Goal: Information Seeking & Learning: Find specific fact

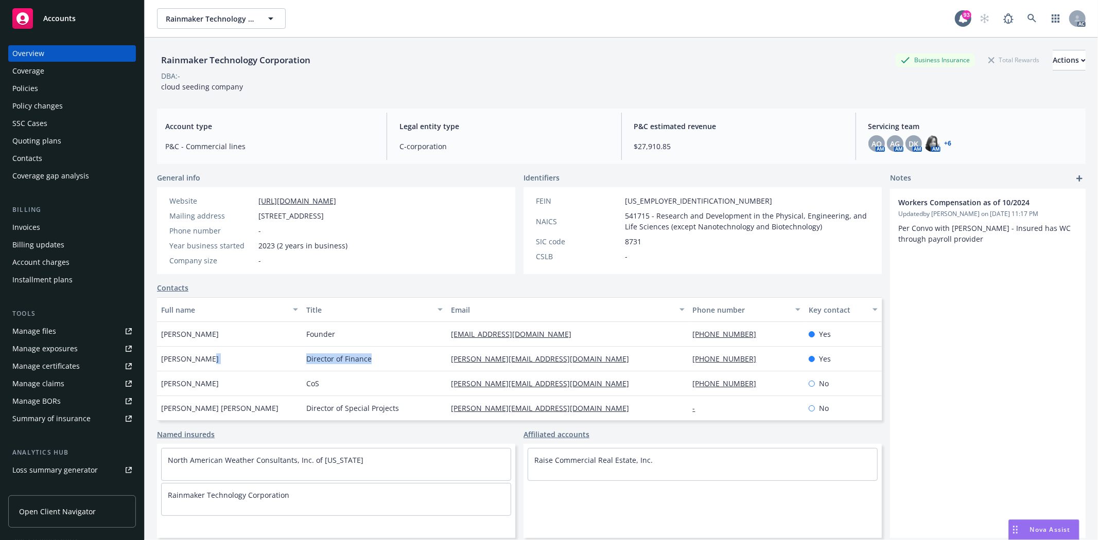
drag, startPoint x: 294, startPoint y: 358, endPoint x: 376, endPoint y: 359, distance: 81.3
click at [376, 359] on div "[PERSON_NAME] Director of Finance [PERSON_NAME][EMAIL_ADDRESS][DOMAIN_NAME] [PH…" at bounding box center [519, 359] width 725 height 25
click at [57, 91] on div "Policies" at bounding box center [71, 88] width 119 height 16
click at [59, 88] on div "Policies" at bounding box center [71, 88] width 119 height 16
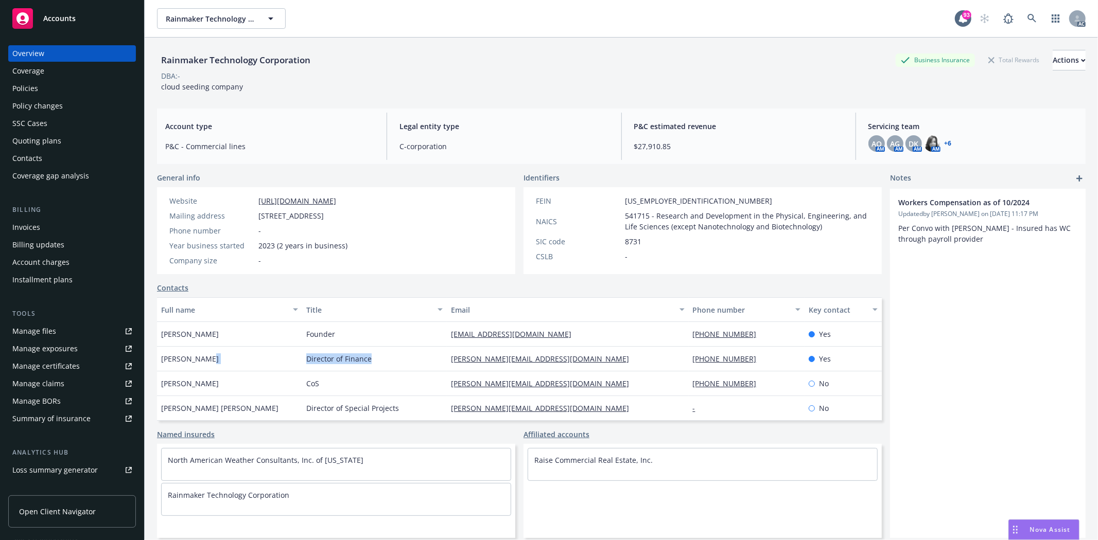
click at [59, 88] on div "Policies" at bounding box center [71, 88] width 119 height 16
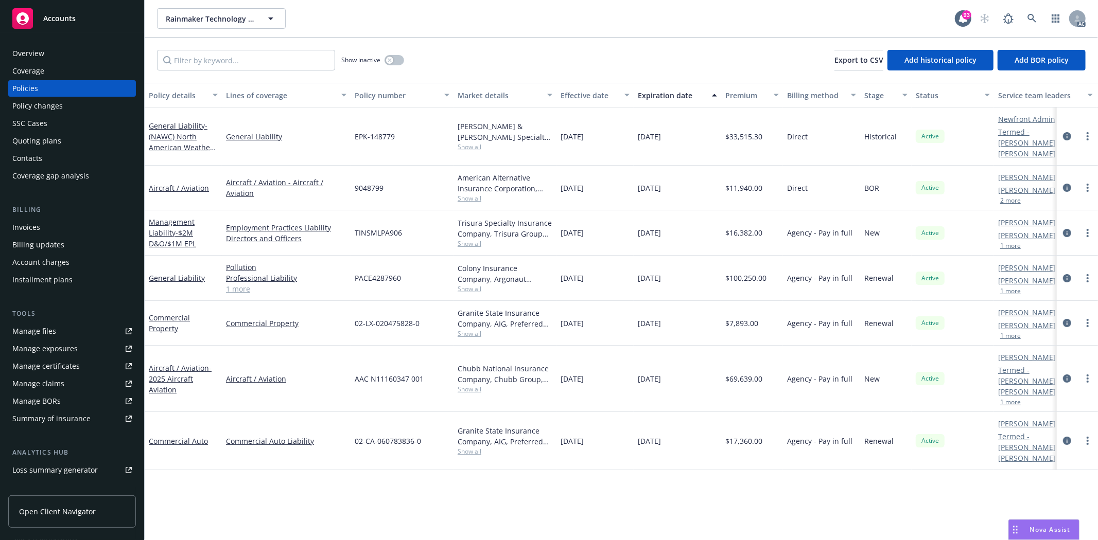
click at [465, 285] on span "Show all" at bounding box center [505, 289] width 95 height 9
click at [434, 274] on div "PACE4287960" at bounding box center [402, 278] width 103 height 45
drag, startPoint x: 559, startPoint y: 263, endPoint x: 722, endPoint y: 271, distance: 163.9
click at [722, 271] on div "General Liability Pollution Professional Liability General Liability 1 more PAC…" at bounding box center [641, 278] width 993 height 45
drag, startPoint x: 357, startPoint y: 264, endPoint x: 407, endPoint y: 263, distance: 50.0
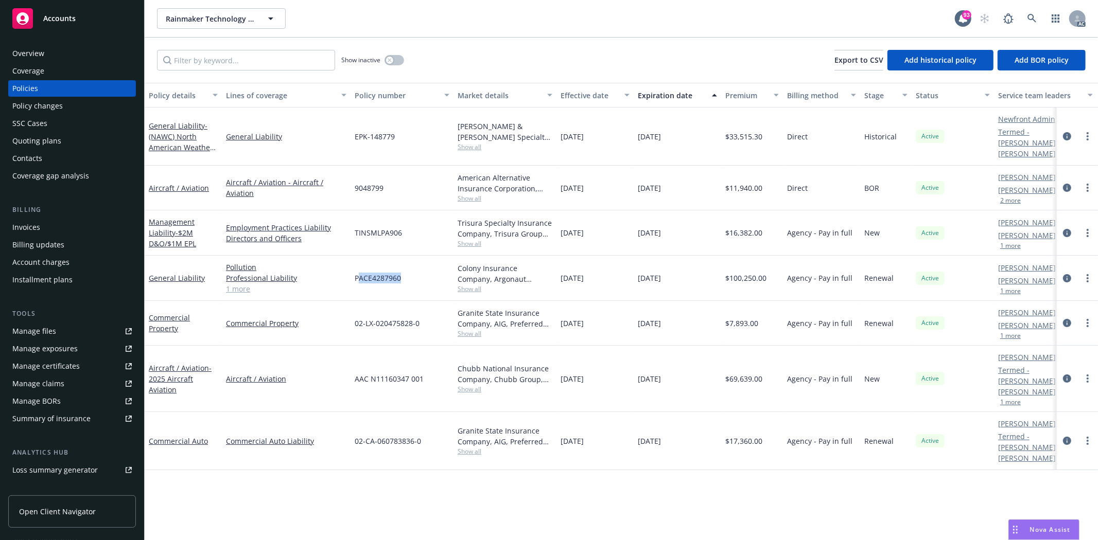
click at [407, 263] on div "PACE4287960" at bounding box center [402, 278] width 103 height 45
click at [476, 285] on span "Show all" at bounding box center [505, 289] width 95 height 9
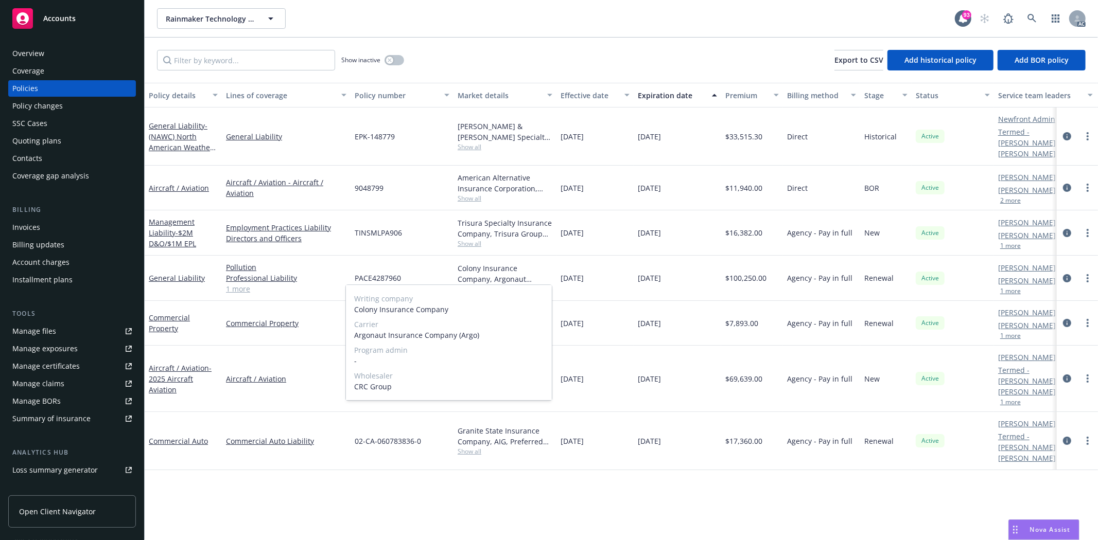
click at [524, 285] on span "Show all" at bounding box center [505, 289] width 95 height 9
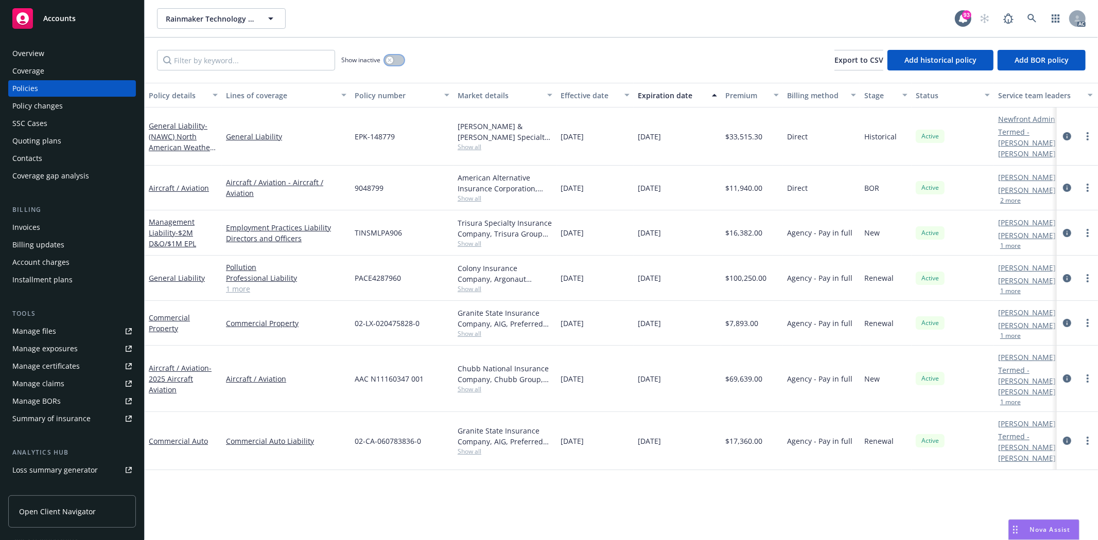
click at [398, 55] on button "button" at bounding box center [395, 60] width 20 height 10
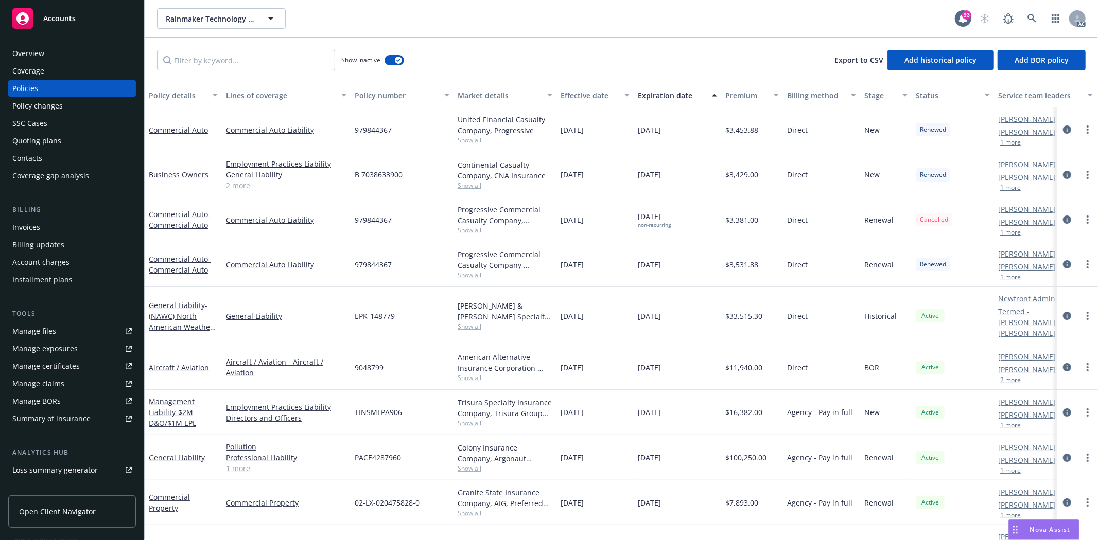
drag, startPoint x: 562, startPoint y: 172, endPoint x: 687, endPoint y: 171, distance: 125.6
click at [687, 171] on div "Business Owners Employment Practices Liability General Liability Commercial Aut…" at bounding box center [641, 174] width 993 height 45
click at [475, 180] on div "Continental Casualty Company, CNA Insurance" at bounding box center [505, 171] width 95 height 22
click at [471, 181] on span "Show all" at bounding box center [505, 185] width 95 height 9
click at [428, 171] on div "B 7038633900" at bounding box center [402, 174] width 103 height 45
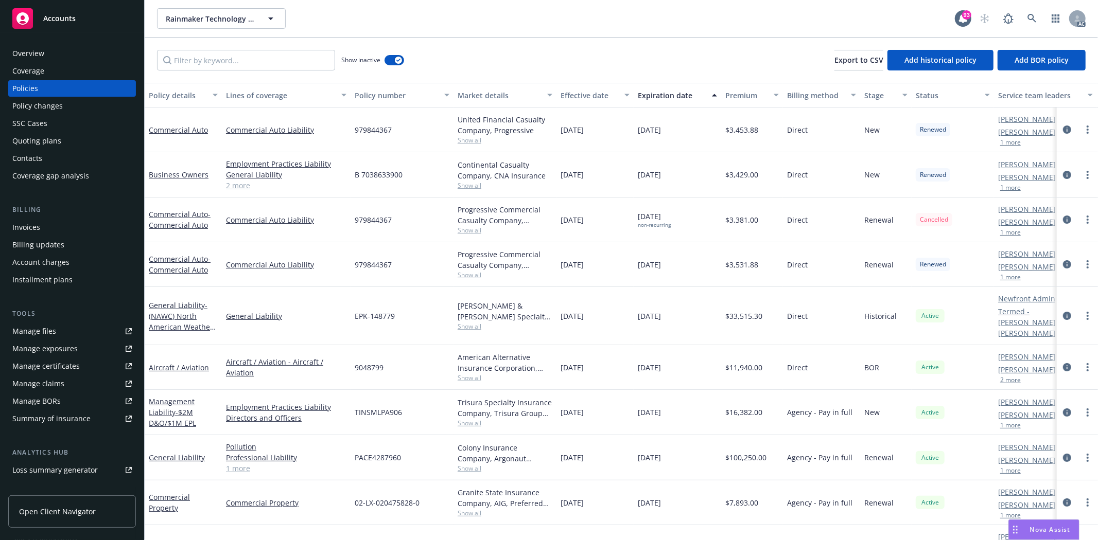
drag, startPoint x: 577, startPoint y: 178, endPoint x: 720, endPoint y: 179, distance: 143.1
click at [720, 179] on div "Business Owners Employment Practices Liability General Liability Commercial Aut…" at bounding box center [641, 174] width 993 height 45
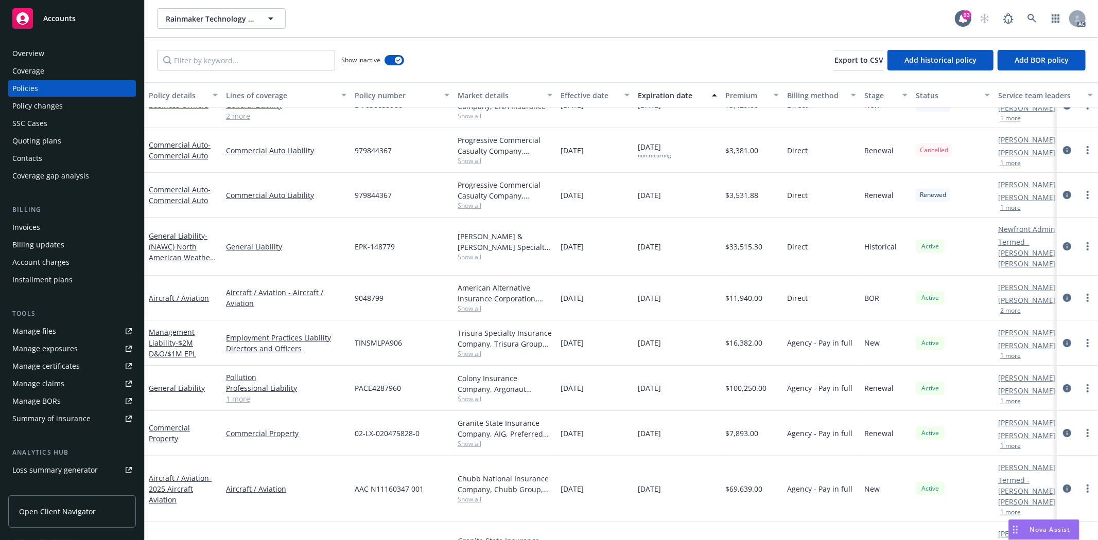
click at [52, 59] on div "Overview" at bounding box center [71, 53] width 119 height 16
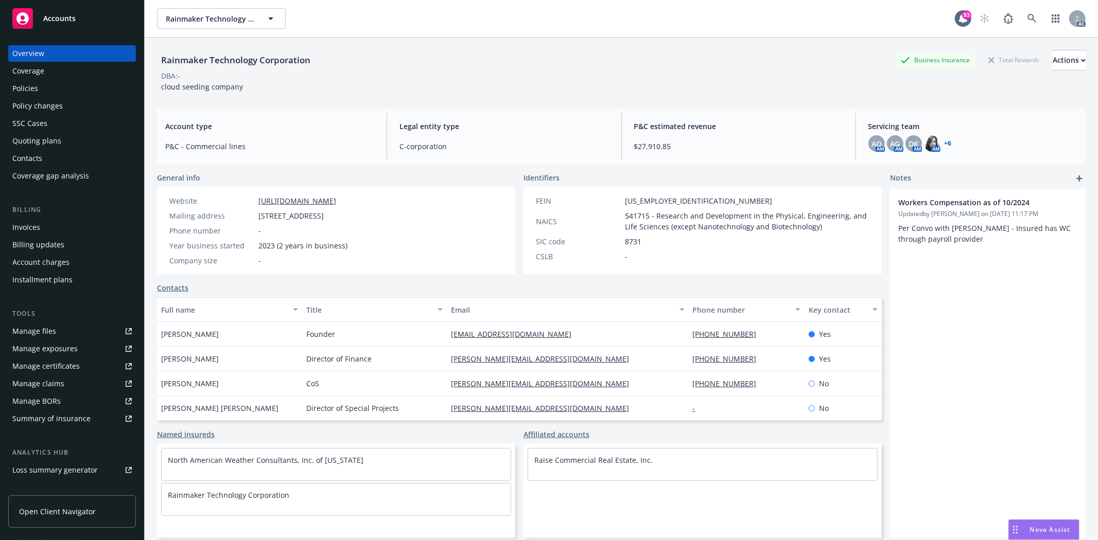
drag, startPoint x: 163, startPoint y: 337, endPoint x: 285, endPoint y: 337, distance: 122.0
click at [285, 337] on div "[PERSON_NAME]" at bounding box center [229, 334] width 145 height 25
click at [53, 88] on div "Policies" at bounding box center [71, 88] width 119 height 16
click at [51, 88] on div "Policies" at bounding box center [71, 88] width 119 height 16
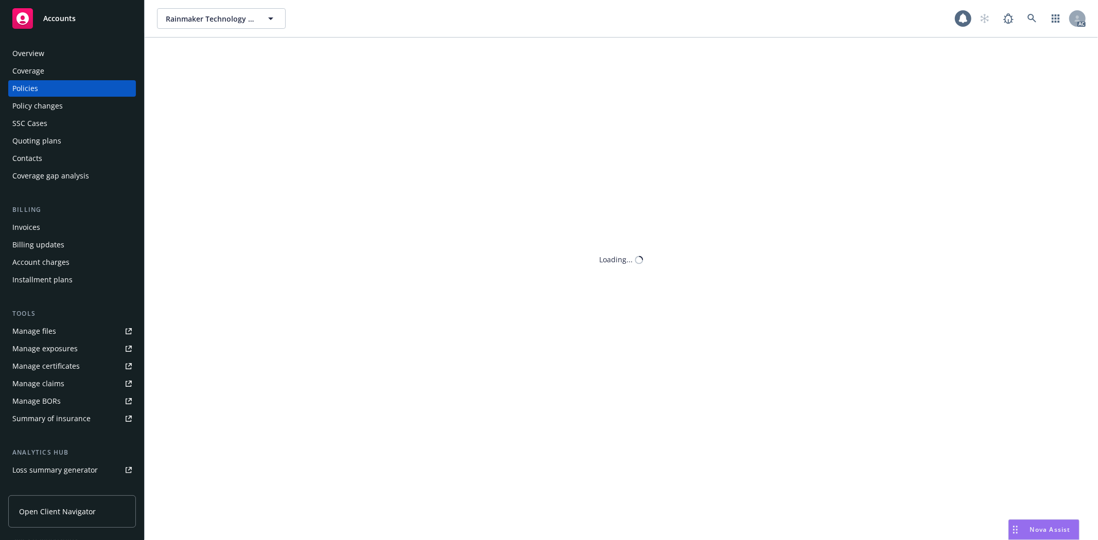
click at [51, 88] on div "Policies" at bounding box center [71, 88] width 119 height 16
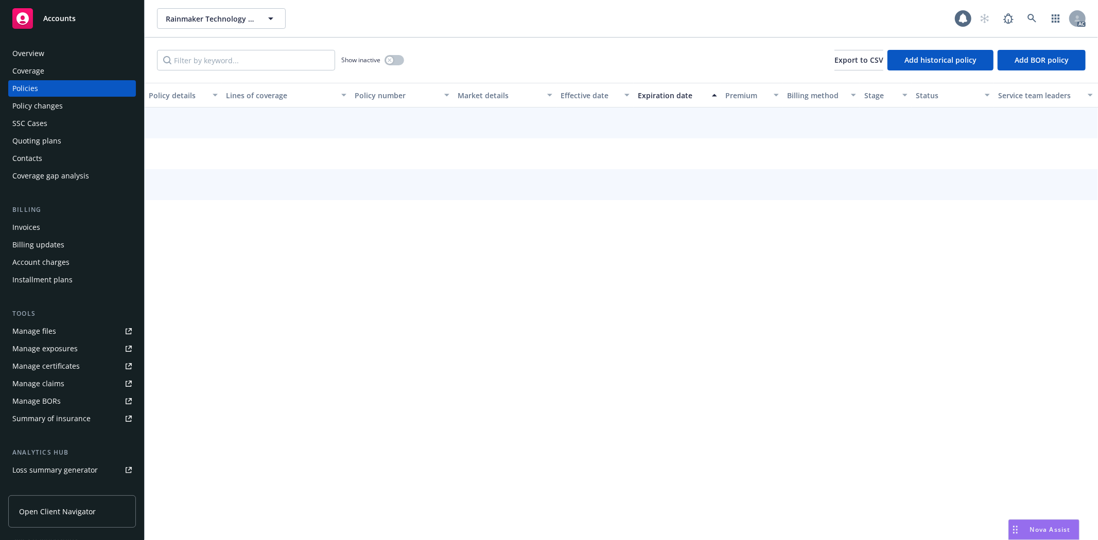
click at [51, 88] on div "Policies" at bounding box center [71, 88] width 119 height 16
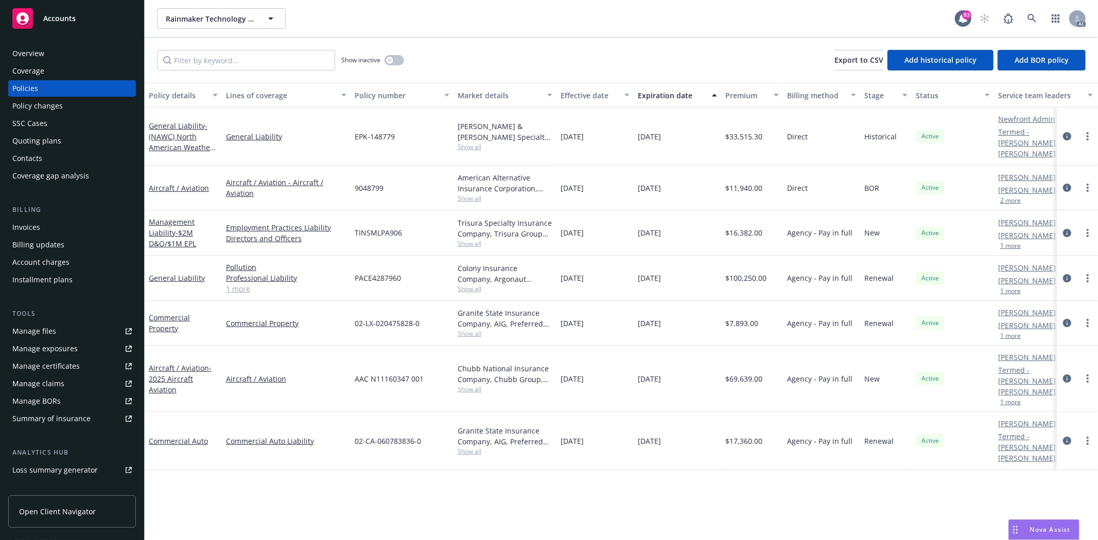
click at [243, 284] on link "1 more" at bounding box center [286, 289] width 120 height 11
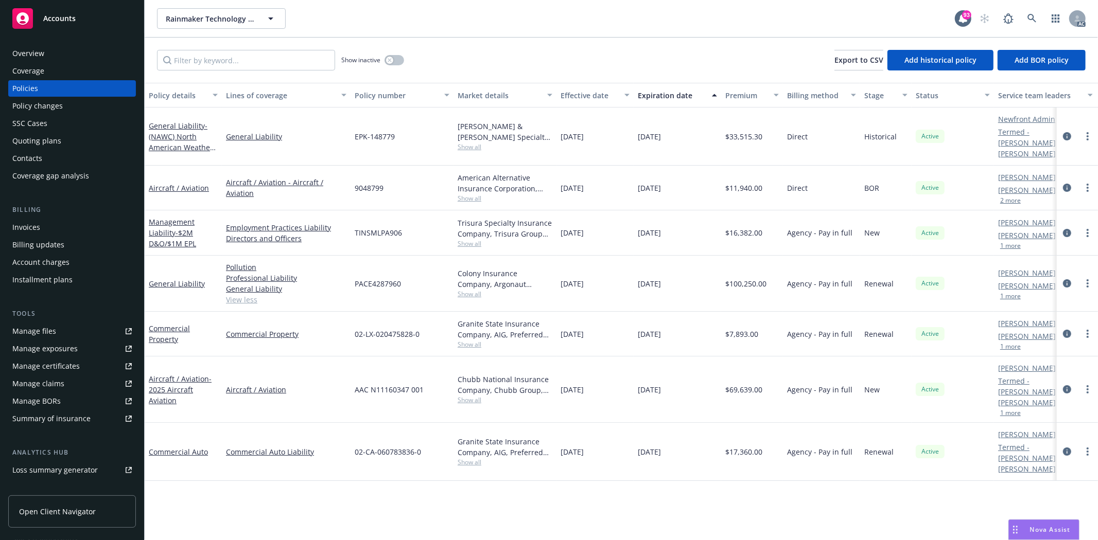
drag, startPoint x: 560, startPoint y: 271, endPoint x: 604, endPoint y: 274, distance: 43.8
click at [604, 274] on div "[DATE]" at bounding box center [594, 284] width 77 height 56
copy span "[DATE]"
click at [402, 444] on div "Policy details Lines of coverage Policy number Market details Effective date Ex…" at bounding box center [621, 312] width 953 height 458
click at [460, 274] on div "Colony Insurance Company, Argonaut Insurance Company (Argo), CRC Group" at bounding box center [505, 279] width 95 height 22
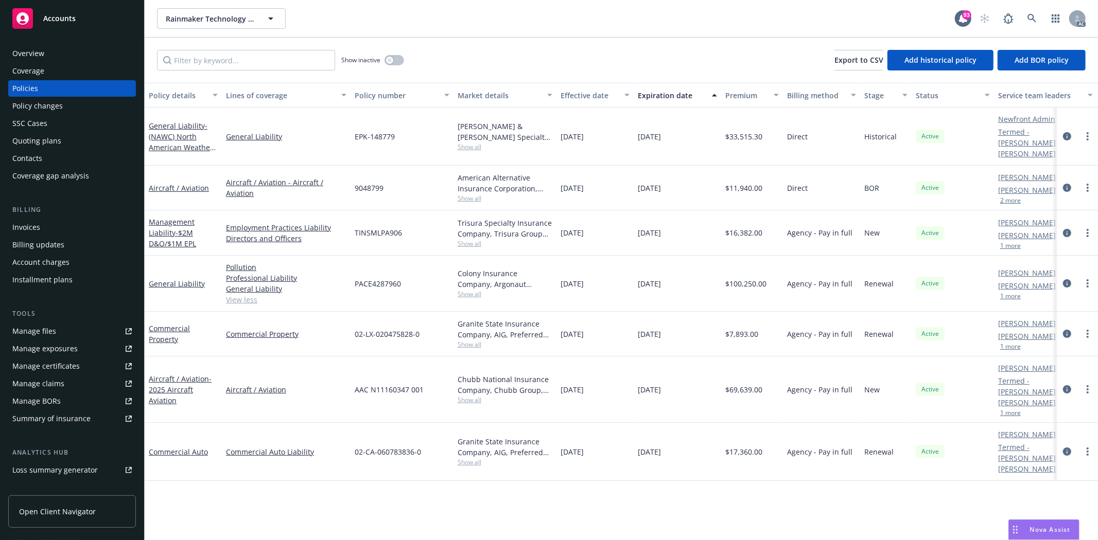
click at [469, 290] on span "Show all" at bounding box center [505, 294] width 95 height 9
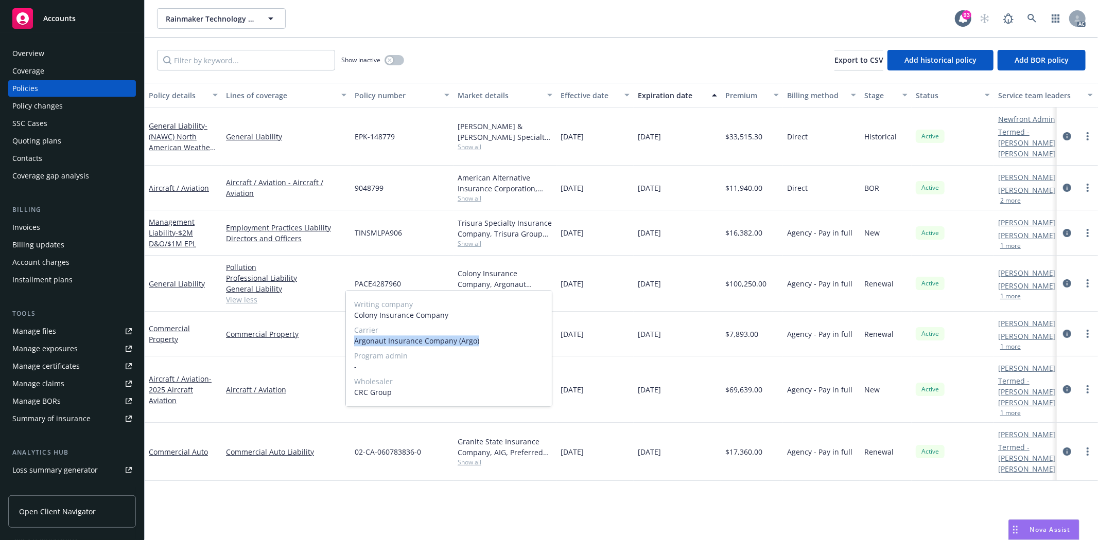
drag, startPoint x: 352, startPoint y: 341, endPoint x: 491, endPoint y: 341, distance: 139.0
click at [491, 341] on div "Writing company Colony Insurance Company Carrier Argonaut Insurance Company (Ar…" at bounding box center [449, 348] width 206 height 115
copy span "Argonaut Insurance Company (Argo)"
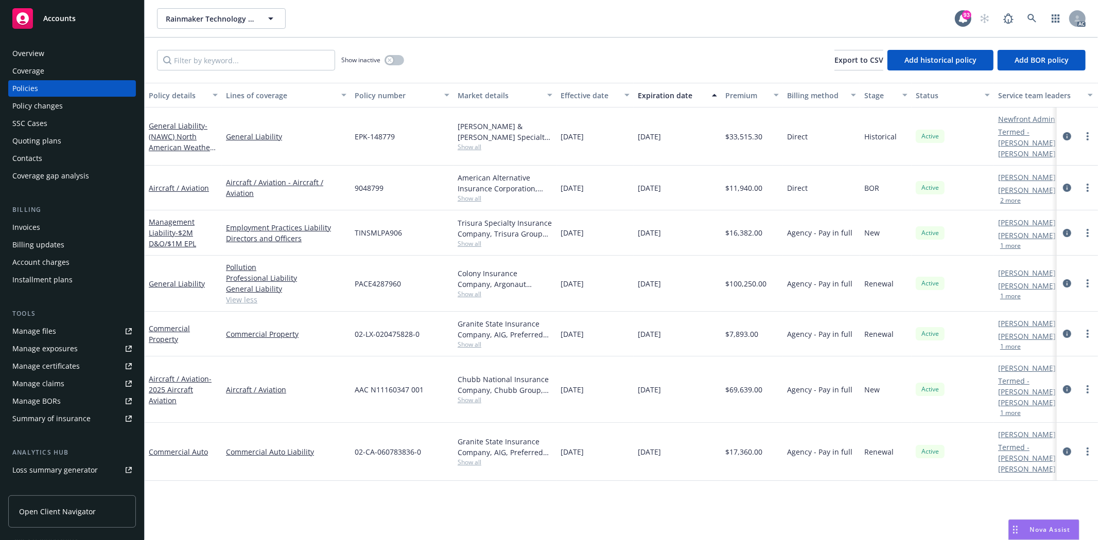
click at [623, 467] on div "Policy details Lines of coverage Policy number Market details Effective date Ex…" at bounding box center [621, 312] width 953 height 458
drag, startPoint x: 729, startPoint y: 270, endPoint x: 767, endPoint y: 272, distance: 38.1
click at [767, 272] on div "$100,250.00" at bounding box center [752, 284] width 62 height 56
copy span "100,250.00"
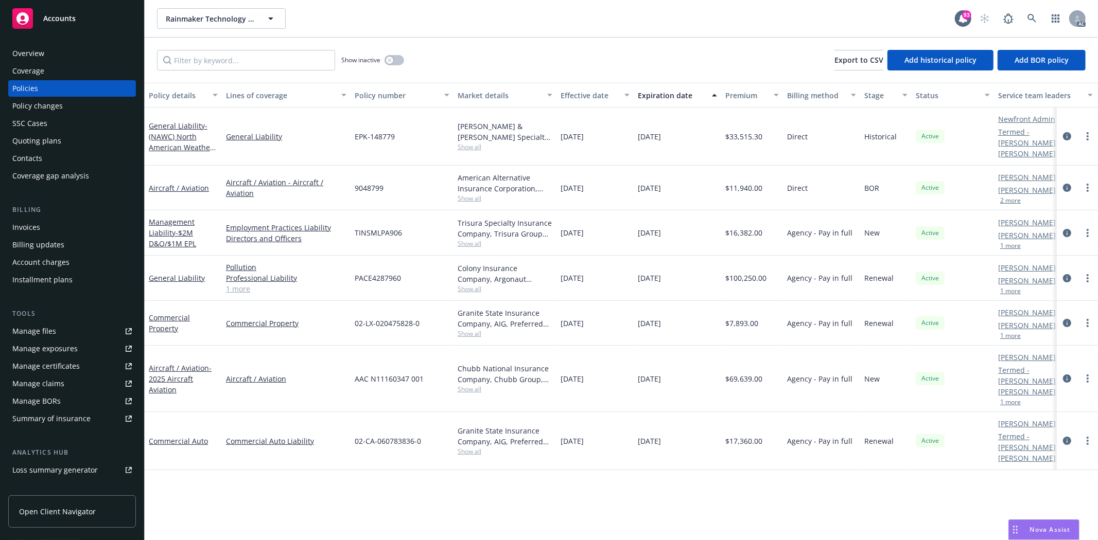
click at [472, 447] on span "Show all" at bounding box center [505, 451] width 95 height 9
drag, startPoint x: 351, startPoint y: 472, endPoint x: 374, endPoint y: 470, distance: 23.7
click at [374, 470] on div "Writing company Granite State Insurance Company Carrier AIG Program admin Prefe…" at bounding box center [449, 477] width 206 height 115
copy span "AIG"
drag, startPoint x: 729, startPoint y: 399, endPoint x: 767, endPoint y: 398, distance: 37.6
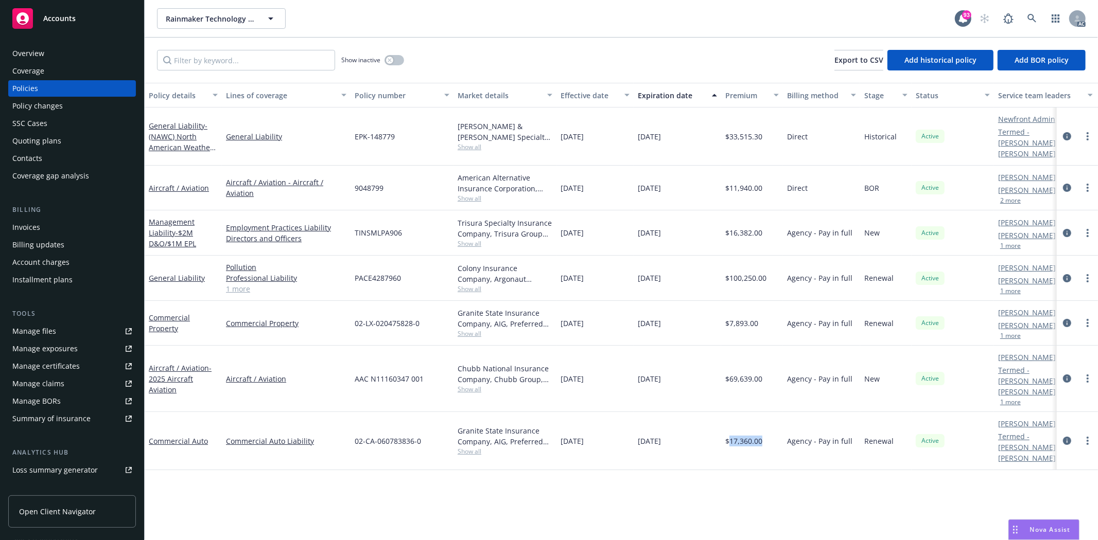
click at [767, 412] on div "$17,360.00" at bounding box center [752, 441] width 62 height 58
copy span "17,360.00"
click at [1068, 437] on icon "circleInformation" at bounding box center [1067, 441] width 8 height 8
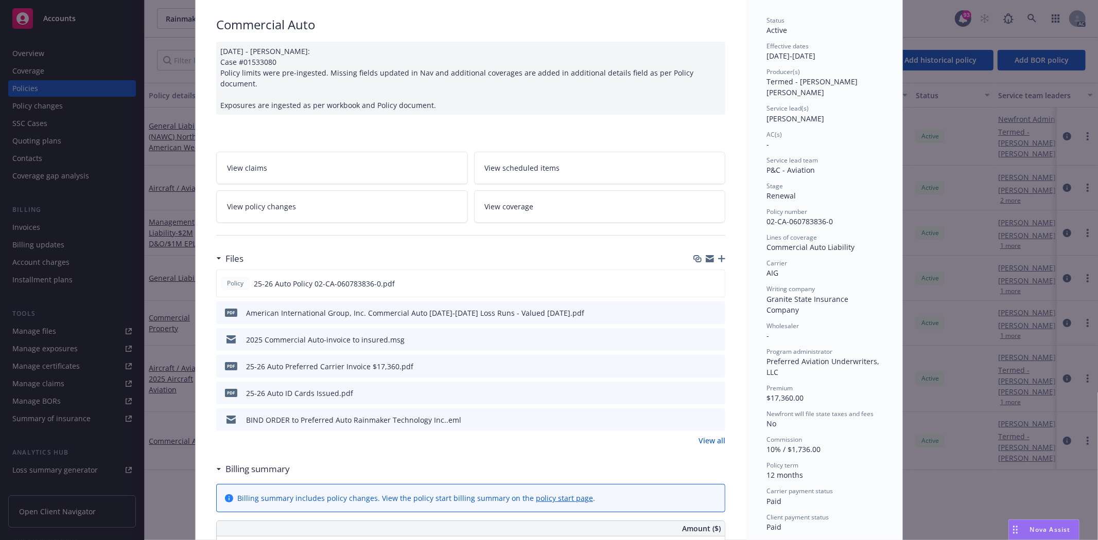
scroll to position [114, 0]
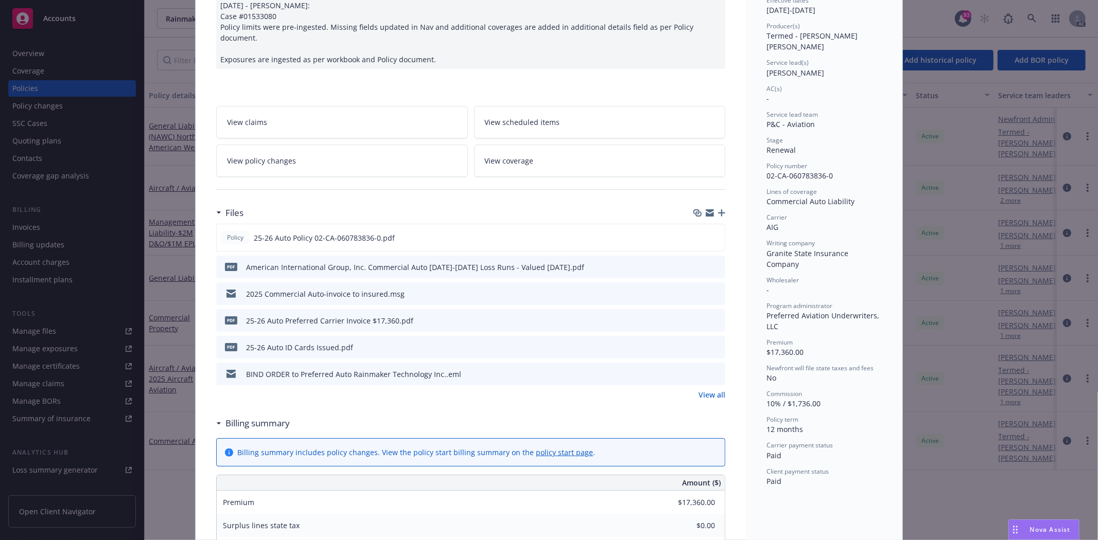
click at [712, 390] on link "View all" at bounding box center [712, 395] width 27 height 11
